Goal: Find specific page/section: Find specific page/section

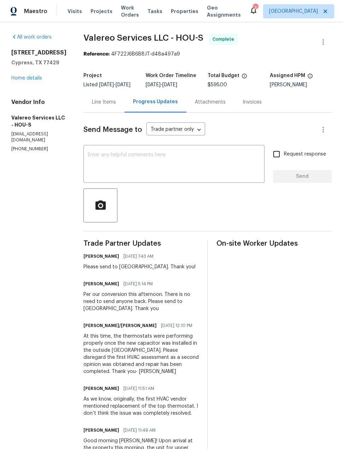
click at [68, 14] on span "Visits" at bounding box center [75, 11] width 15 height 7
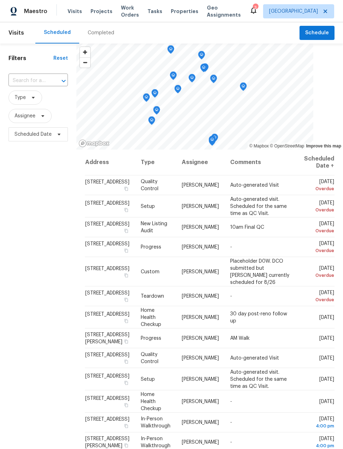
click at [96, 33] on div "Completed" at bounding box center [101, 32] width 27 height 7
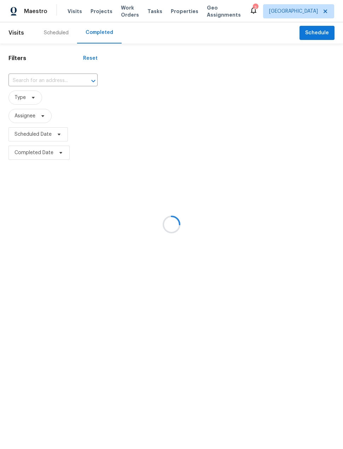
click at [56, 82] on div at bounding box center [171, 224] width 343 height 449
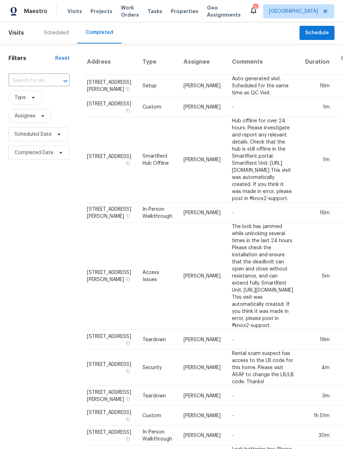
click at [30, 86] on input "text" at bounding box center [28, 80] width 41 height 11
type input "109 in"
click at [45, 102] on li "[STREET_ADDRESS]" at bounding box center [38, 97] width 60 height 12
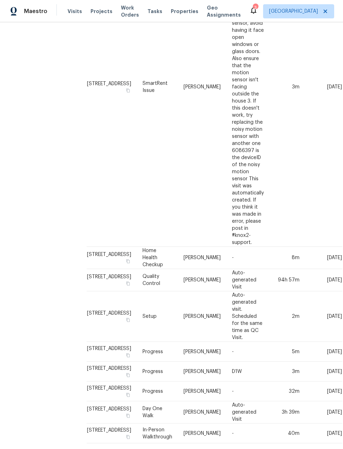
scroll to position [210, 0]
click at [103, 402] on td "[STREET_ADDRESS]" at bounding box center [112, 413] width 50 height 22
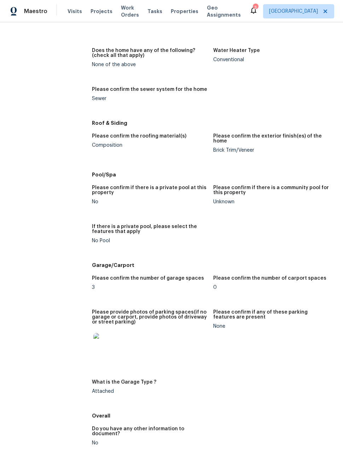
scroll to position [698, 0]
